Goal: Book appointment/travel/reservation

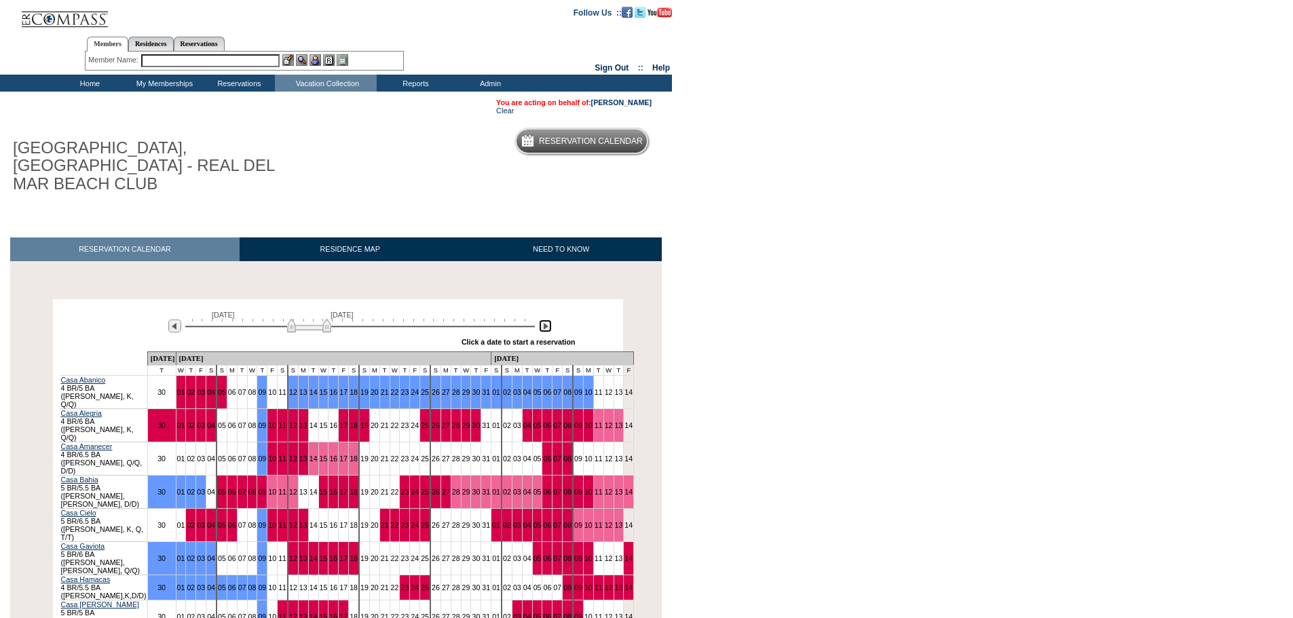
click at [546, 320] on img at bounding box center [545, 326] width 13 height 13
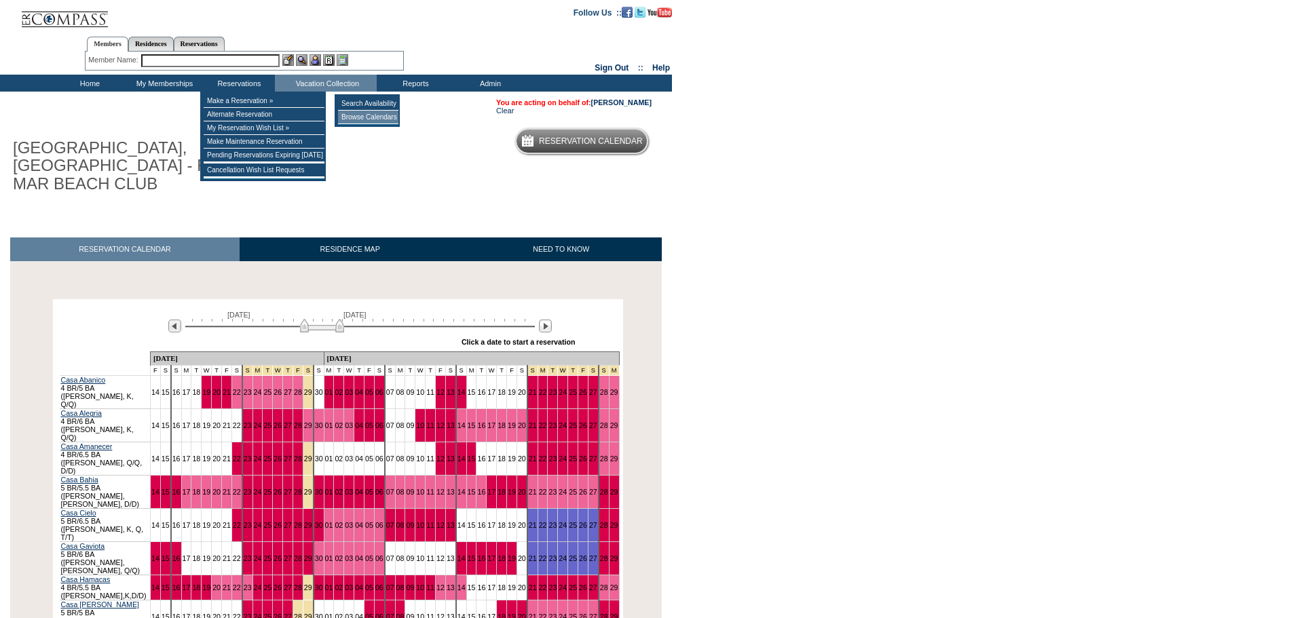
click at [359, 117] on td "Browse Calendars" at bounding box center [368, 118] width 60 height 14
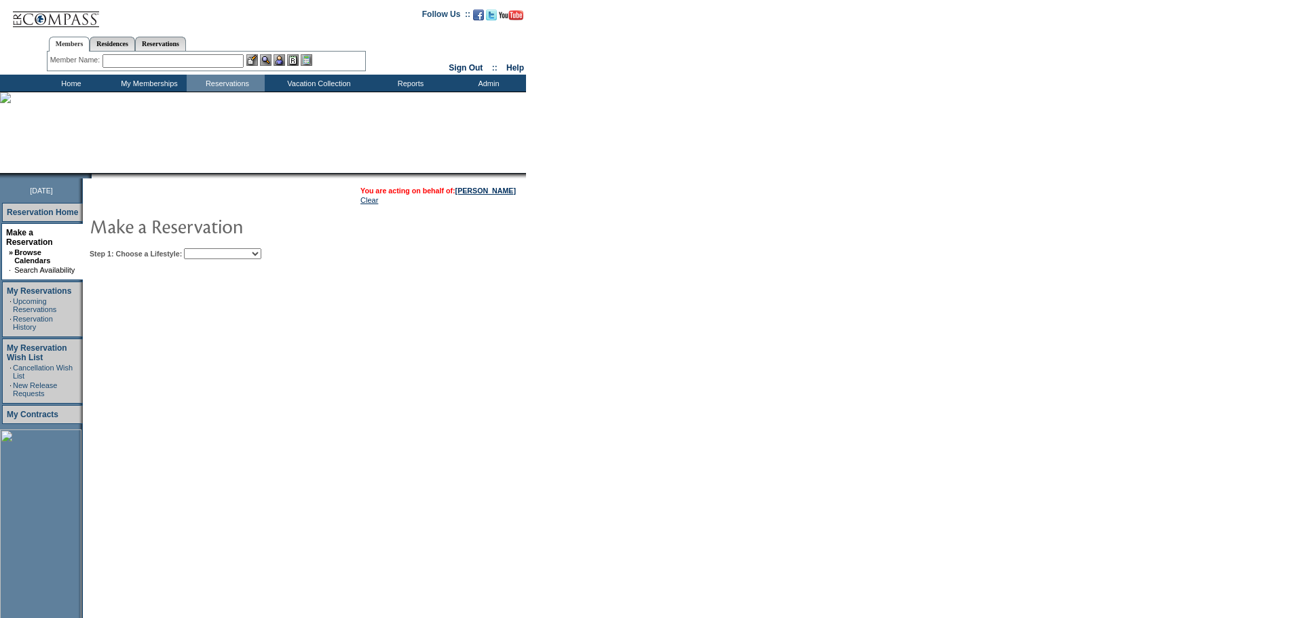
click at [261, 256] on select "My Favorites Beach Leisure Metropolitan Mountain OIAL for Adventure OIAL for Co…" at bounding box center [222, 253] width 77 height 11
select select "Beach"
click at [207, 250] on select "My Favorites Beach Leisure Metropolitan Mountain OIAL for Adventure OIAL for Co…" at bounding box center [222, 253] width 77 height 11
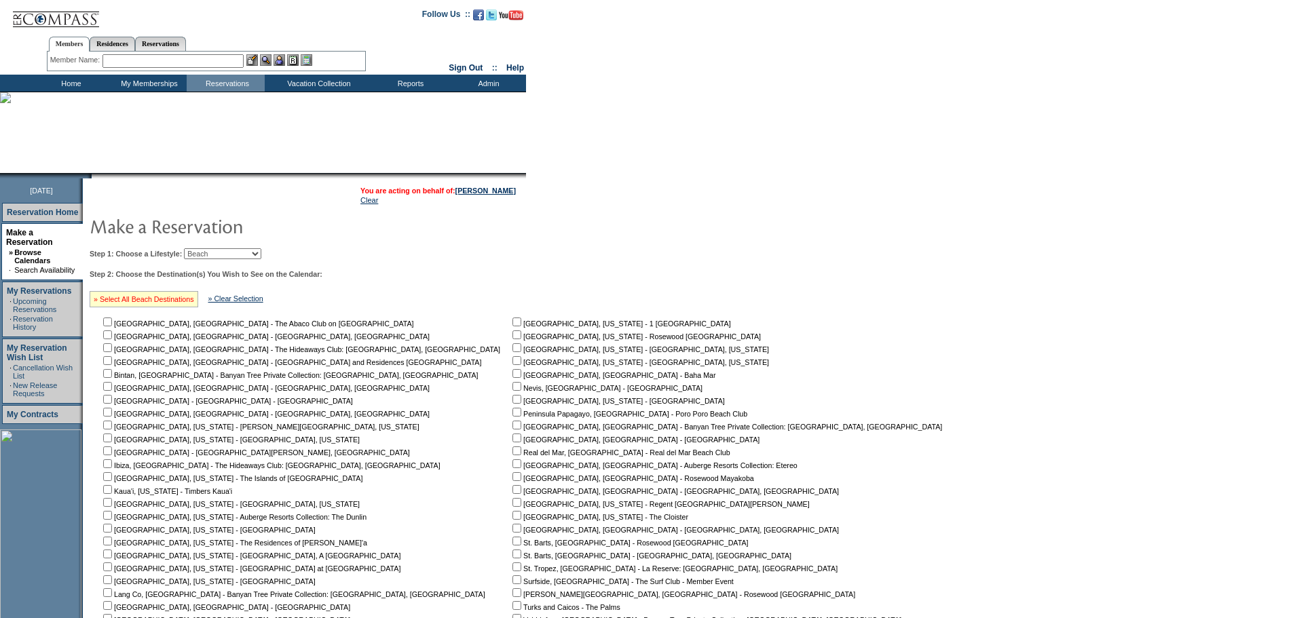
click at [152, 300] on link "» Select All Beach Destinations" at bounding box center [144, 299] width 100 height 8
checkbox input "true"
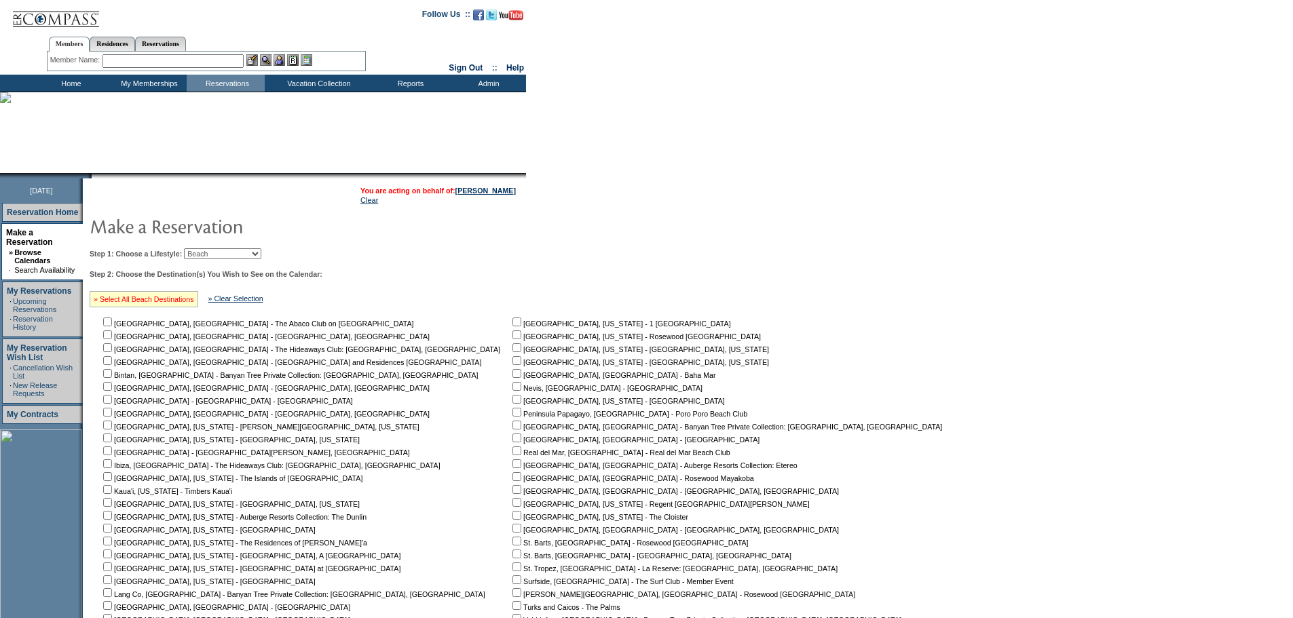
checkbox input "true"
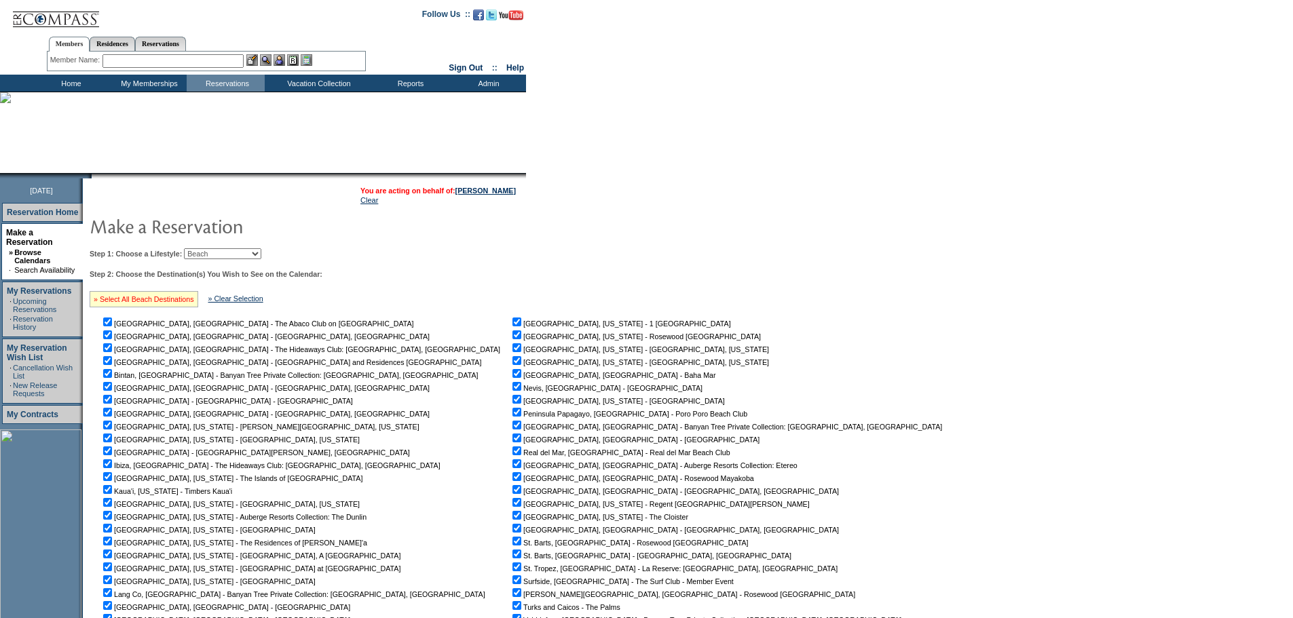
checkbox input "true"
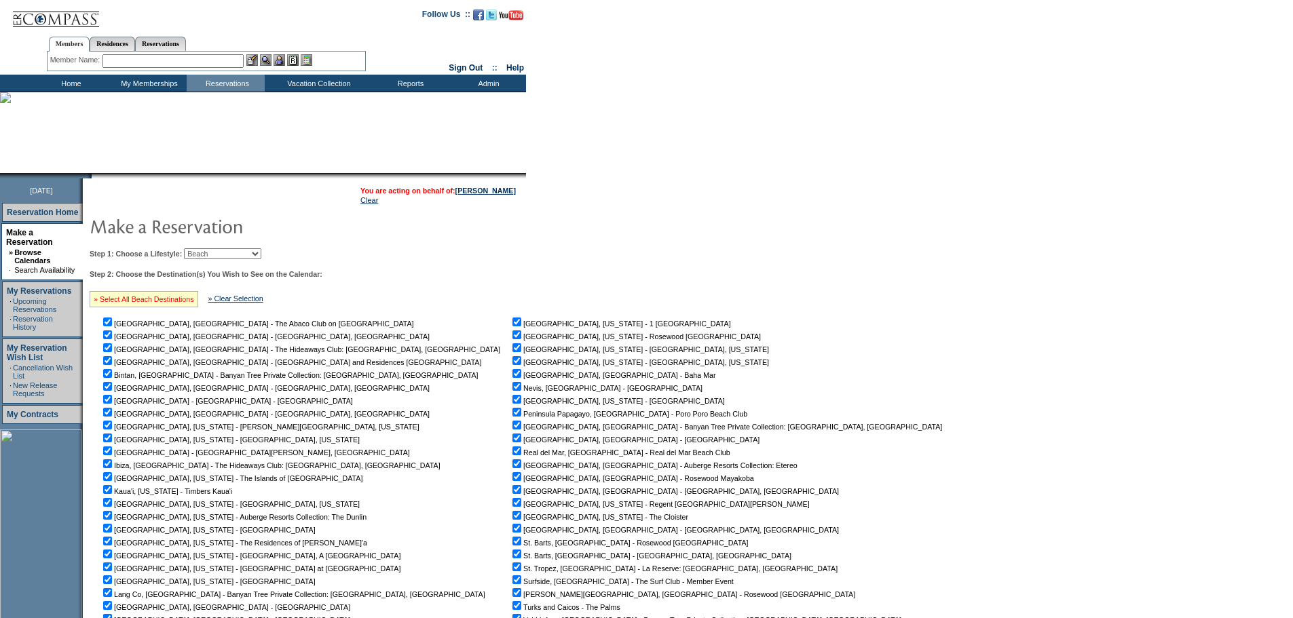
checkbox input "true"
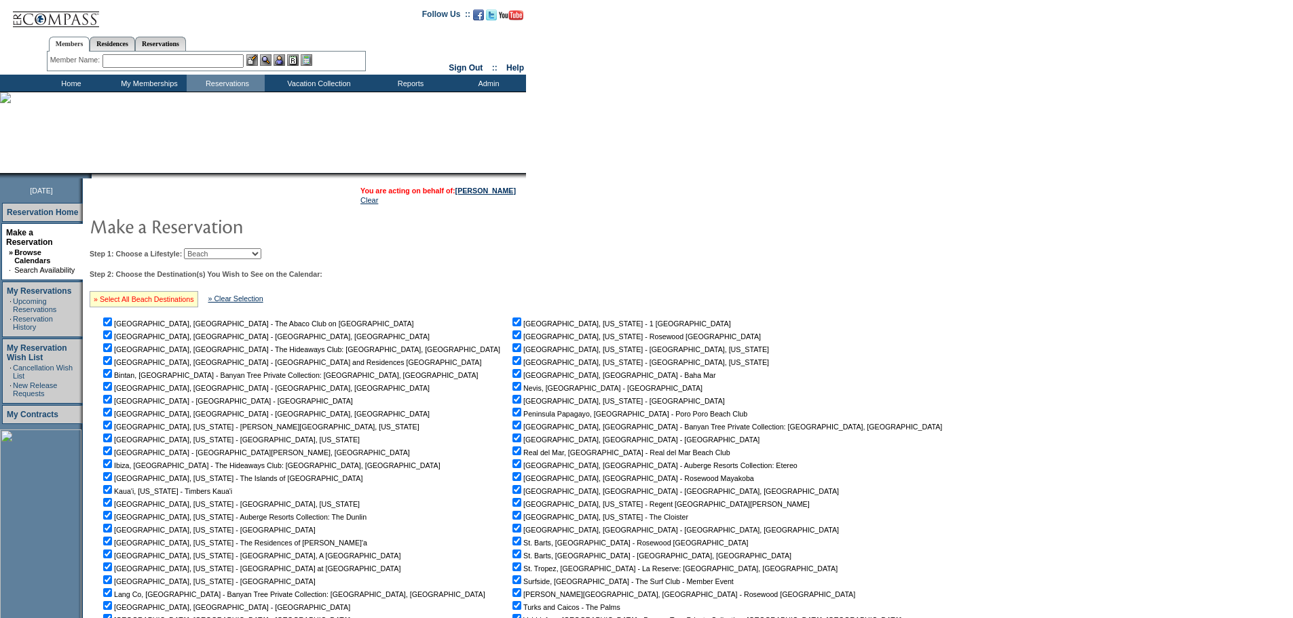
checkbox input "true"
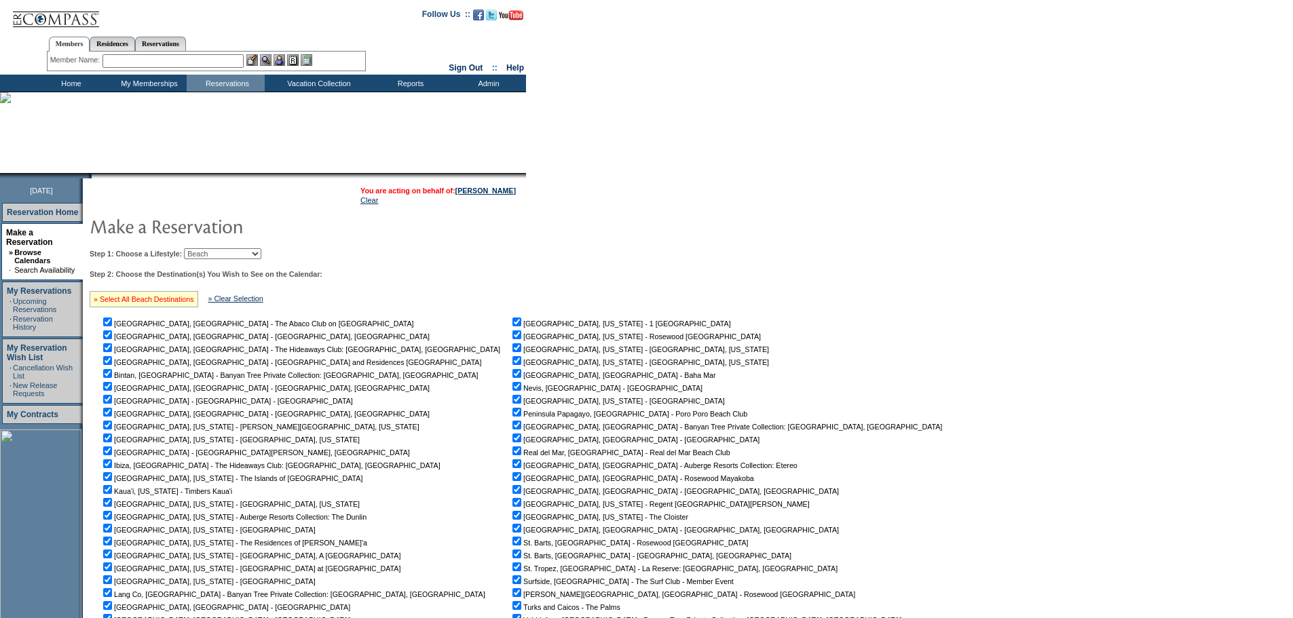
checkbox input "true"
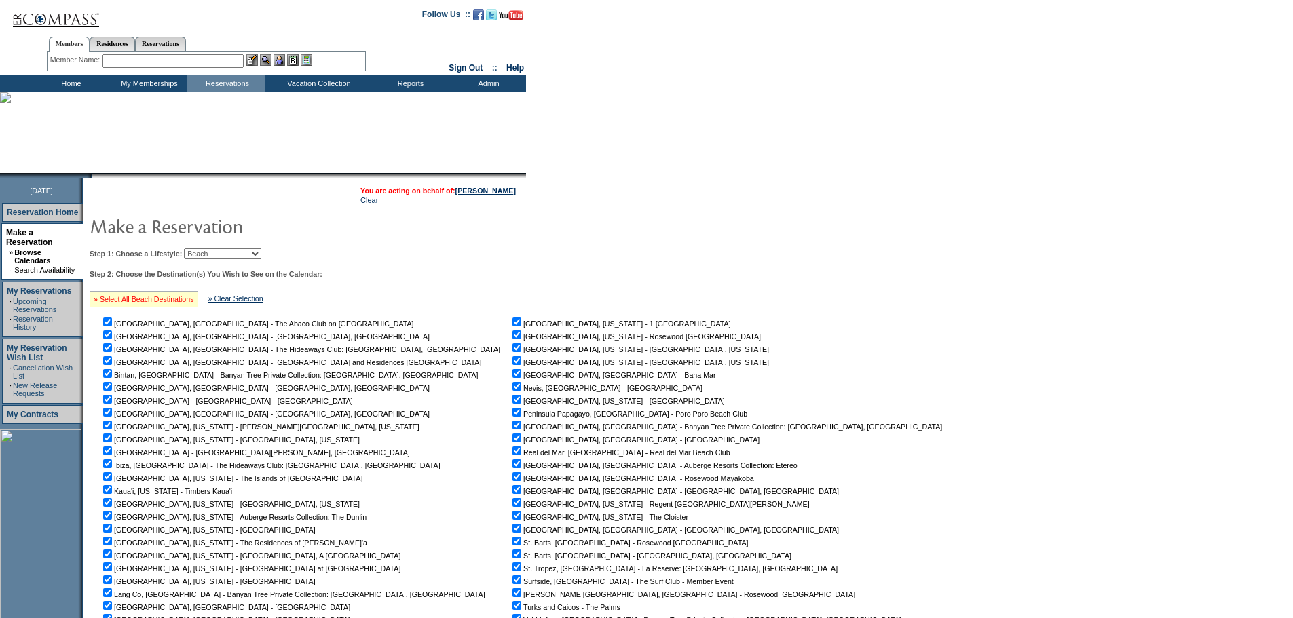
checkbox input "true"
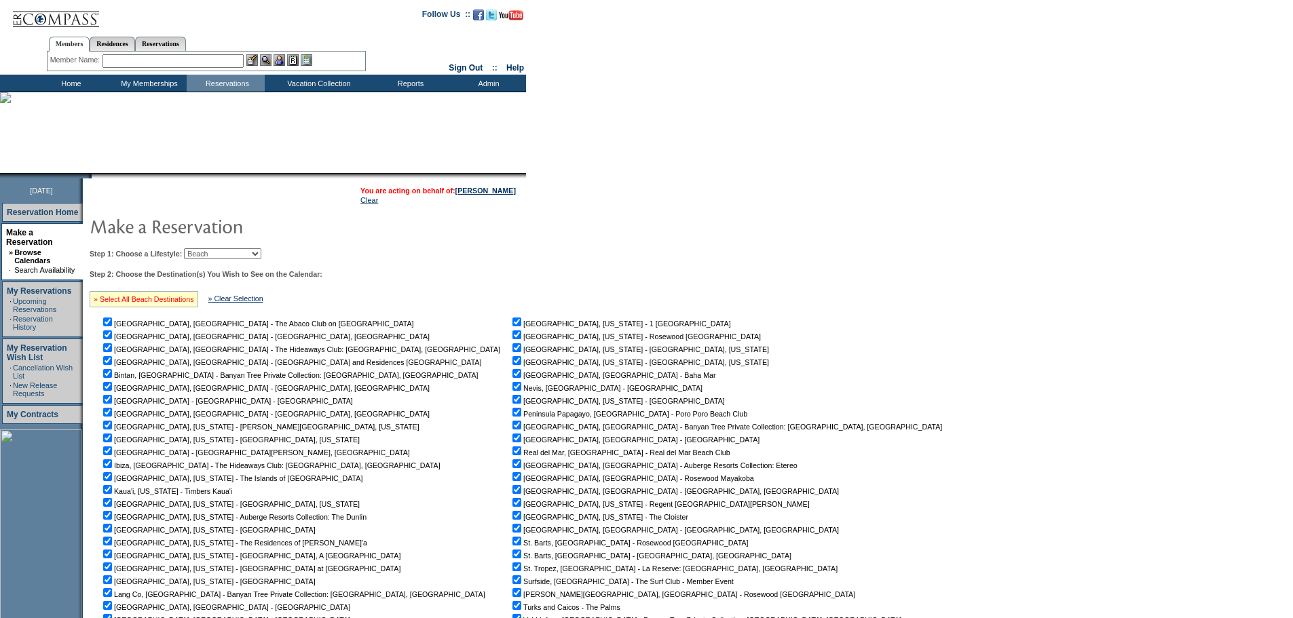
checkbox input "true"
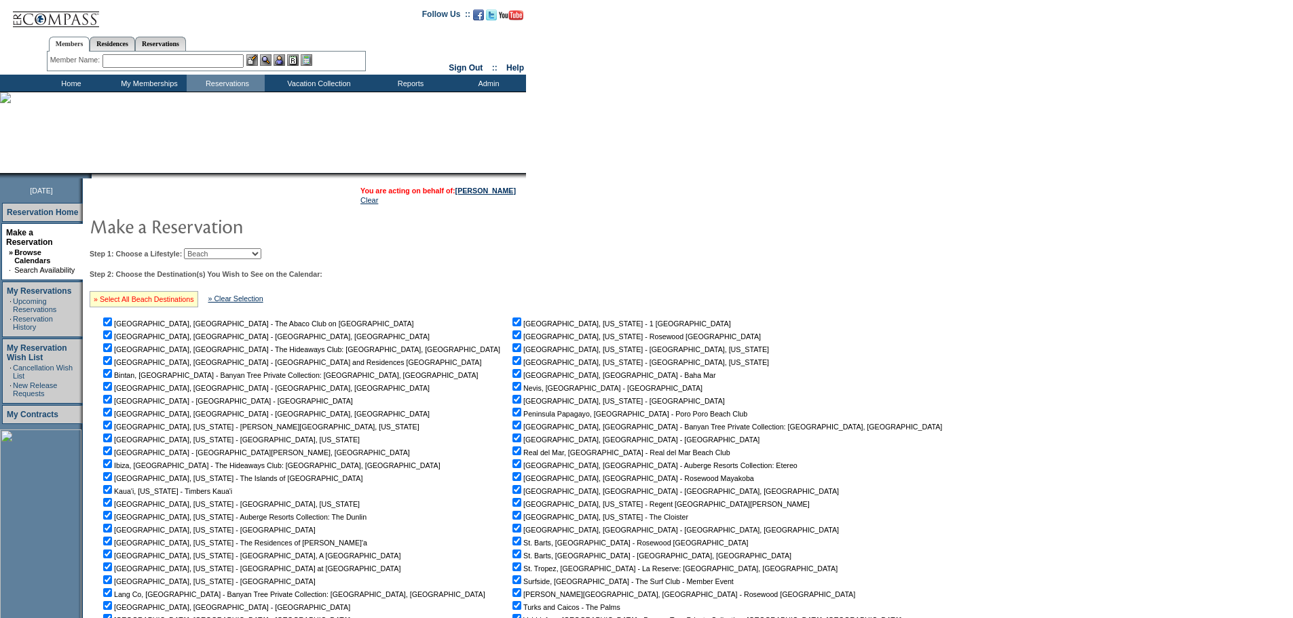
checkbox input "true"
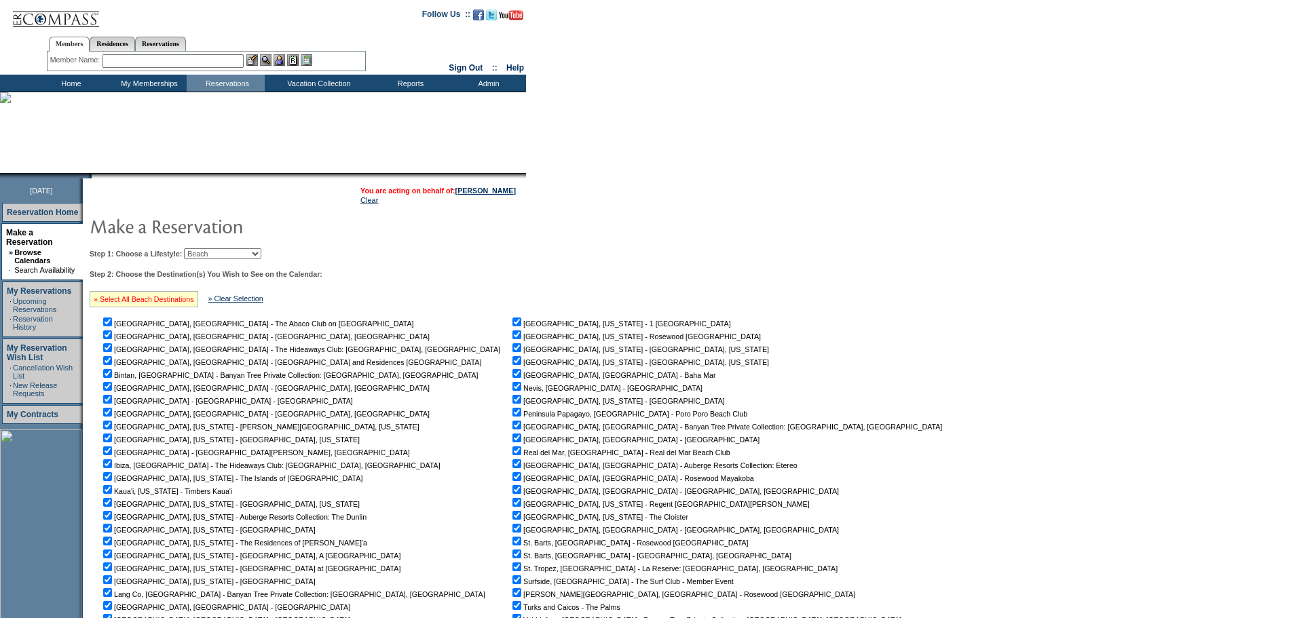
checkbox input "true"
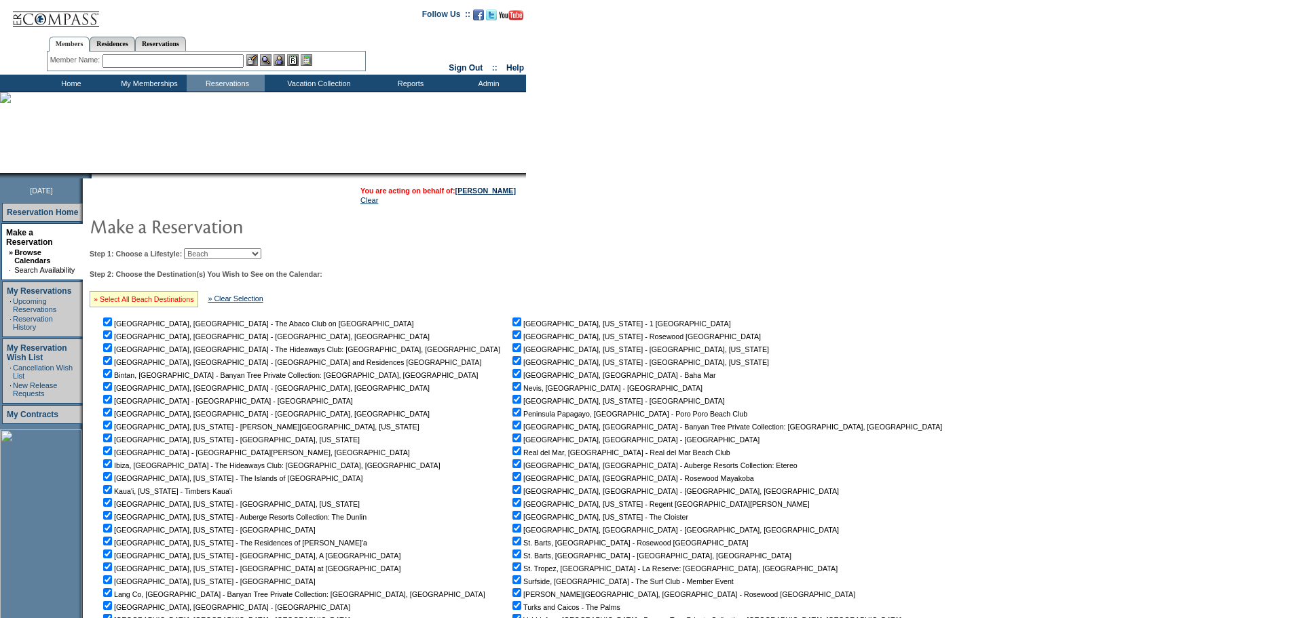
checkbox input "true"
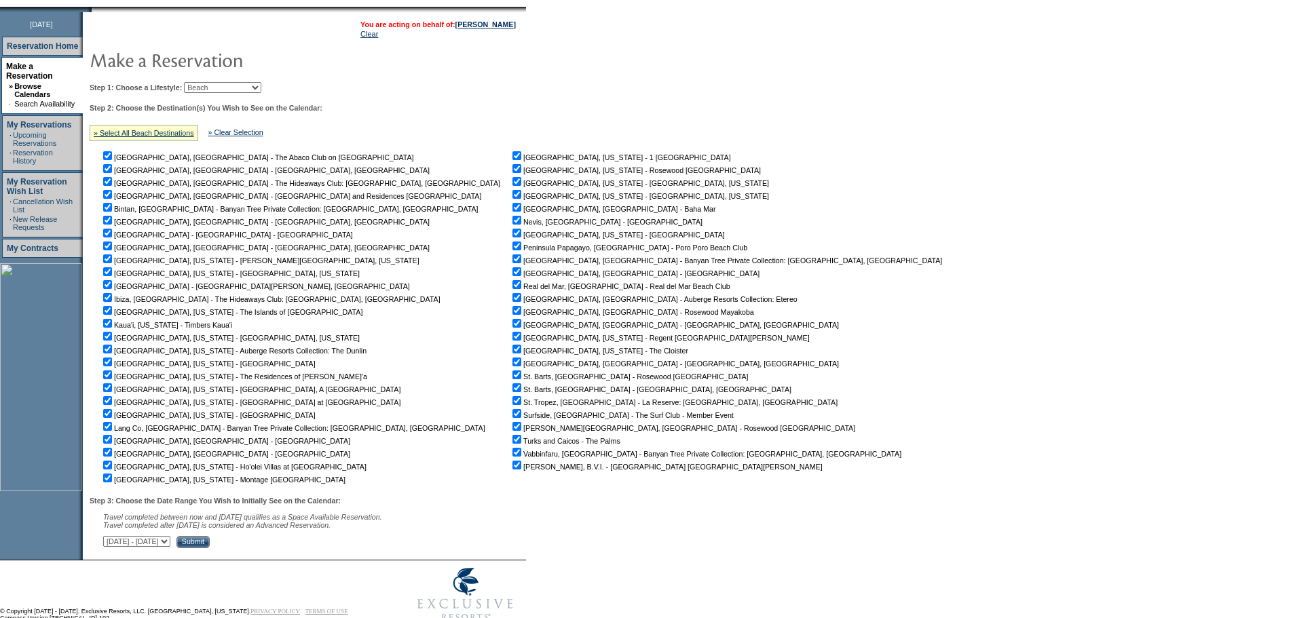
scroll to position [205, 0]
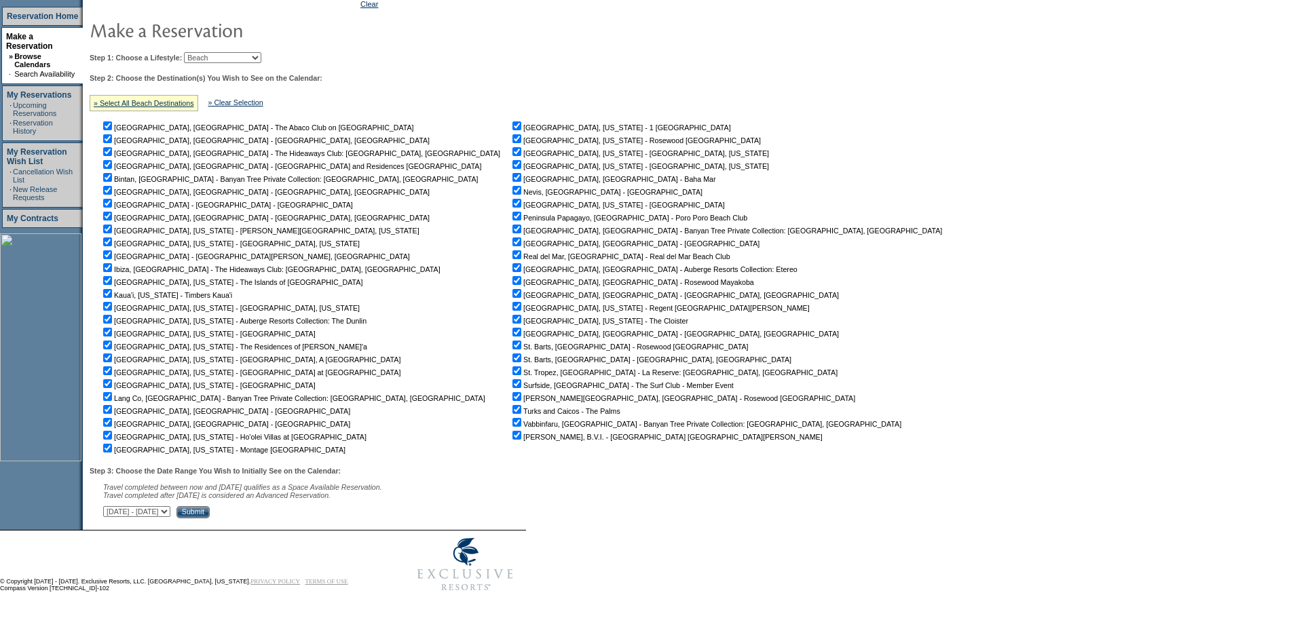
click at [170, 510] on select "September 30, 2025 - November 14, 2025 November 15, 2025 - December 29, 2025 De…" at bounding box center [136, 511] width 67 height 11
select select "11/15/2025|12/29/2025"
click at [111, 506] on select "September 30, 2025 - November 14, 2025 November 15, 2025 - December 29, 2025 De…" at bounding box center [136, 511] width 67 height 11
click at [210, 508] on input "Submit" at bounding box center [192, 512] width 33 height 12
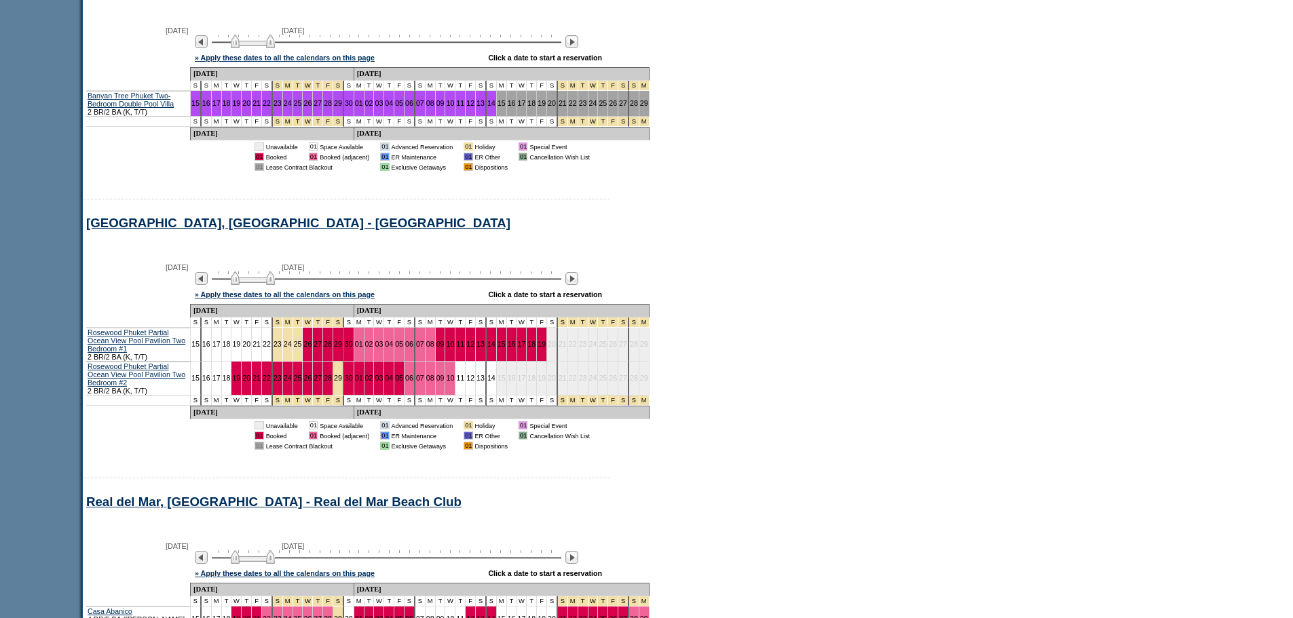
scroll to position [12152, 0]
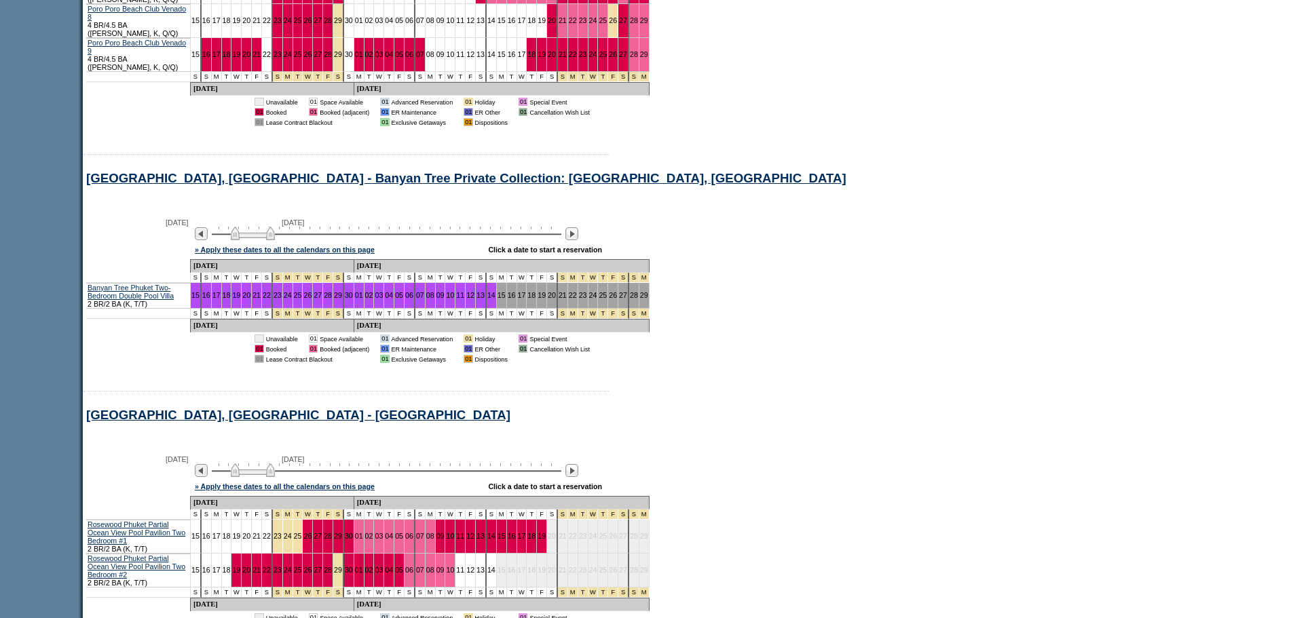
drag, startPoint x: 1292, startPoint y: 453, endPoint x: 1287, endPoint y: 174, distance: 279.6
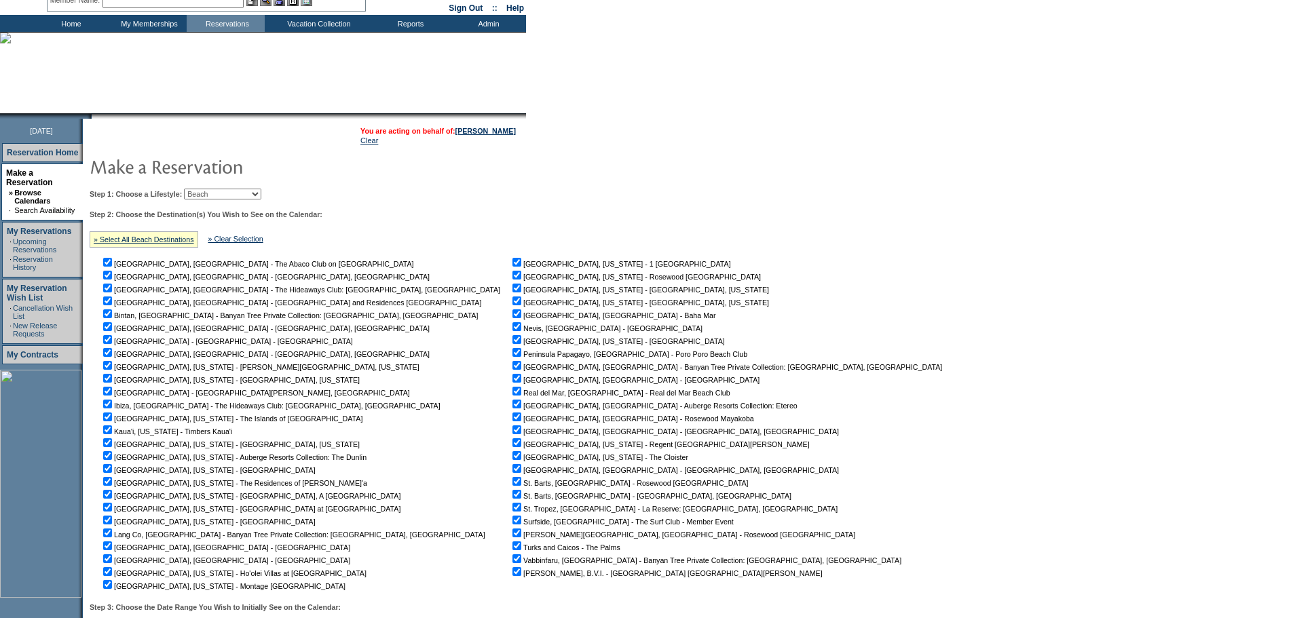
scroll to position [2, 0]
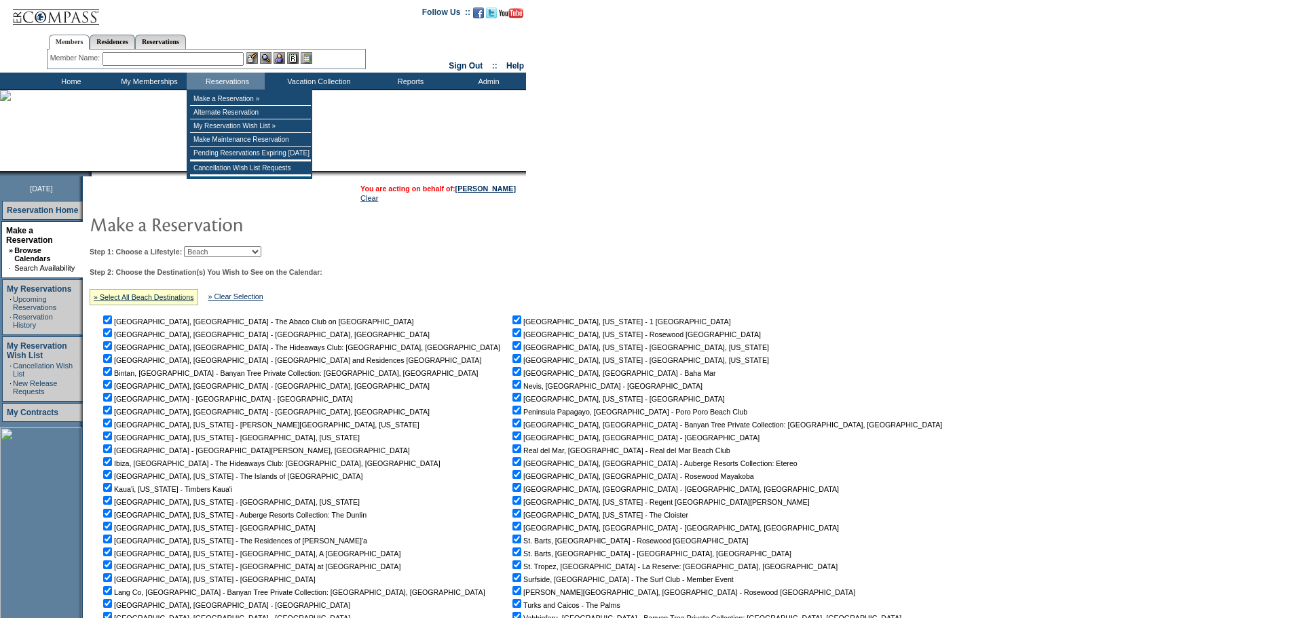
click at [195, 54] on input "text" at bounding box center [172, 59] width 141 height 14
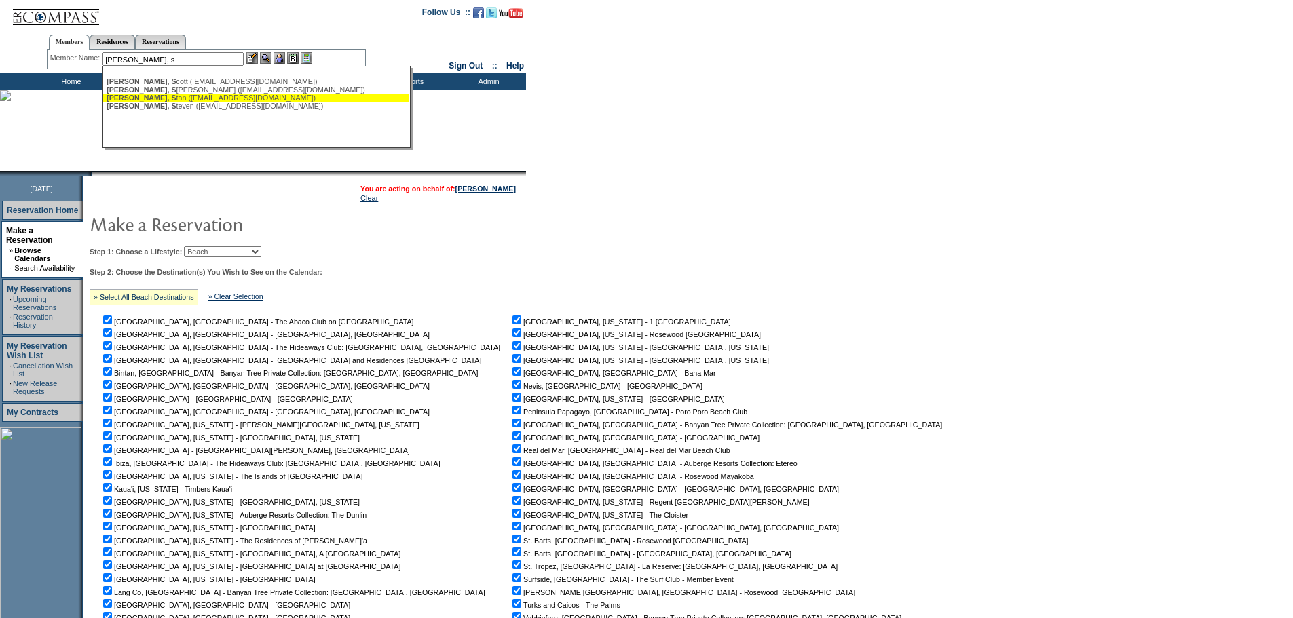
click at [157, 98] on div "[PERSON_NAME], S tan ([EMAIL_ADDRESS][DOMAIN_NAME])" at bounding box center [256, 98] width 299 height 8
type input "[PERSON_NAME] ([EMAIL_ADDRESS][DOMAIN_NAME])"
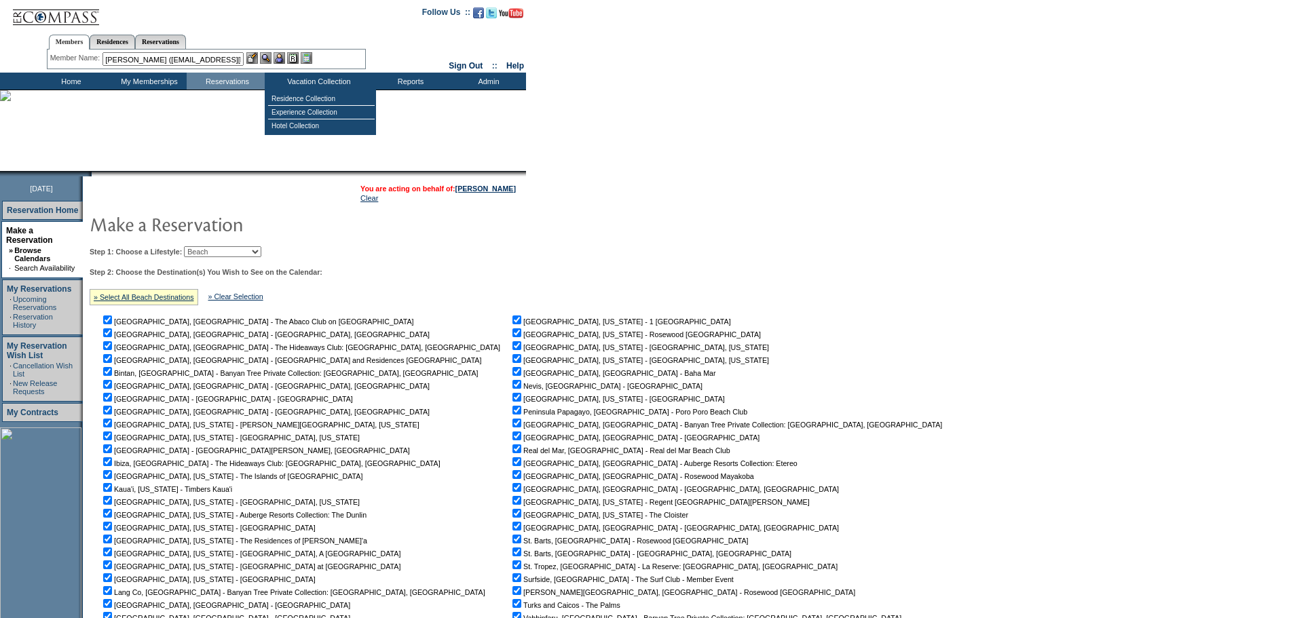
click at [269, 62] on img at bounding box center [266, 58] width 12 height 12
